Goal: Task Accomplishment & Management: Manage account settings

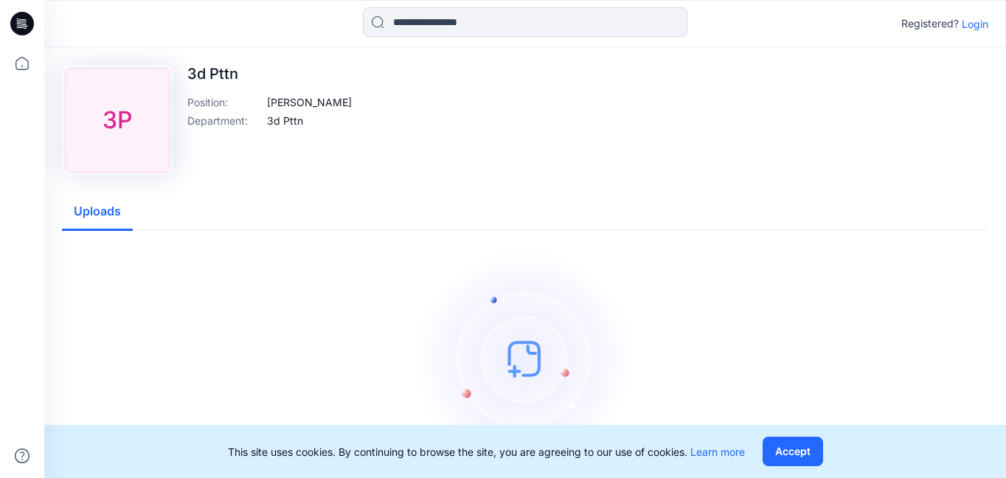
click at [108, 118] on div "3P" at bounding box center [117, 120] width 105 height 105
click at [221, 84] on div "3d Pttn Position : [PERSON_NAME] Department : 3d Pttn" at bounding box center [269, 120] width 164 height 111
click at [214, 74] on p "3d Pttn" at bounding box center [269, 74] width 164 height 18
click at [88, 212] on button "Uploads" at bounding box center [97, 212] width 71 height 38
click at [977, 27] on p "Login" at bounding box center [974, 23] width 27 height 15
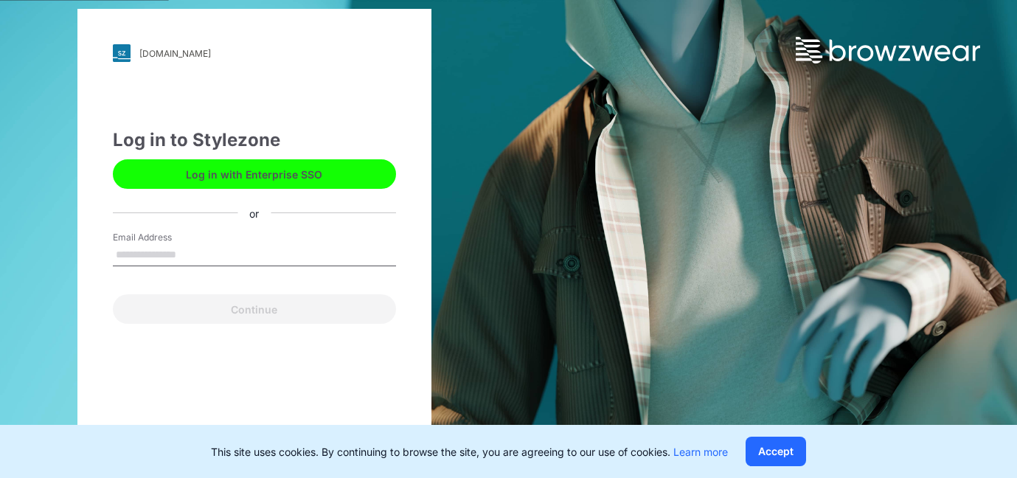
click at [140, 258] on input "Email Address" at bounding box center [254, 255] width 283 height 22
type input "**********"
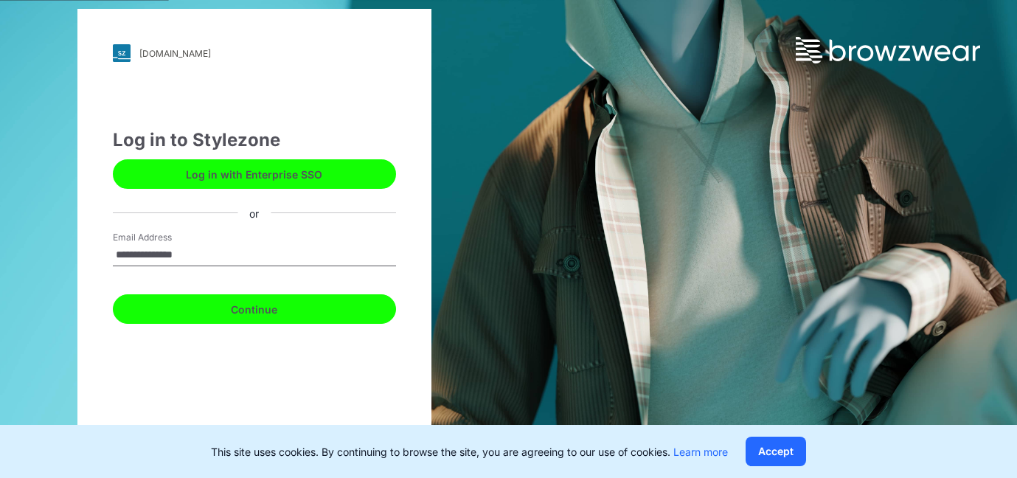
click at [254, 315] on button "Continue" at bounding box center [254, 308] width 283 height 29
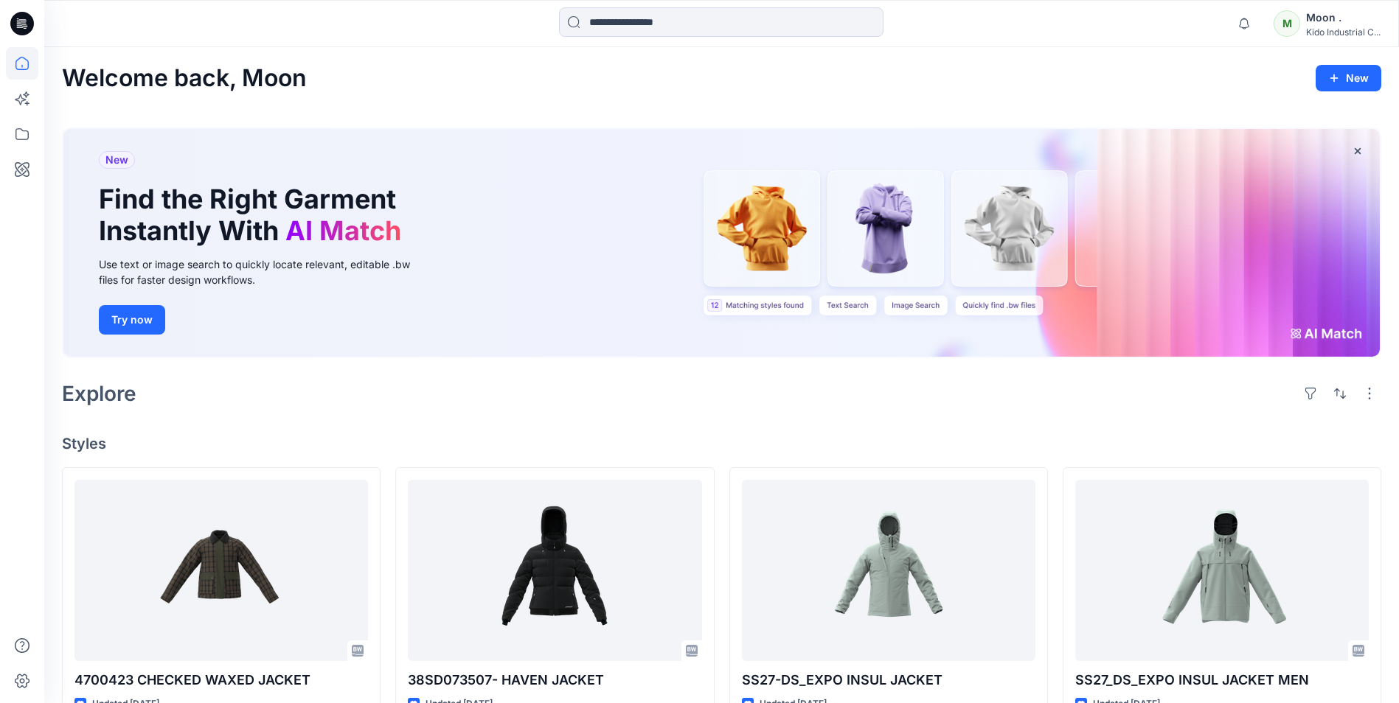
click at [928, 82] on div "Welcome back, Moon New" at bounding box center [721, 78] width 1319 height 27
